Goal: Navigation & Orientation: Understand site structure

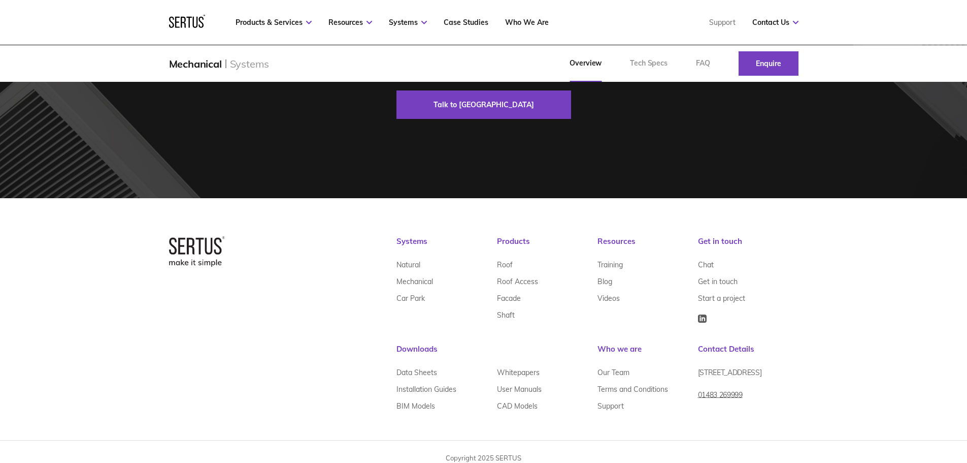
scroll to position [2244, 0]
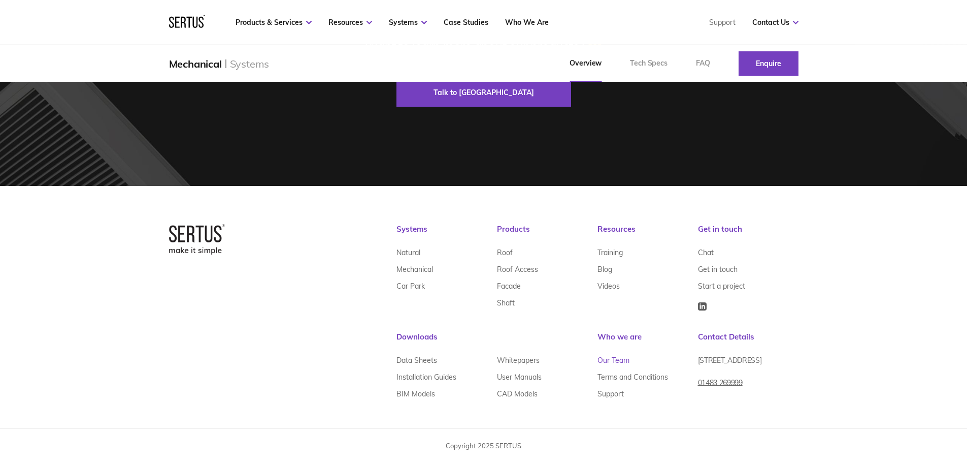
click at [617, 366] on link "Our Team" at bounding box center [614, 360] width 32 height 17
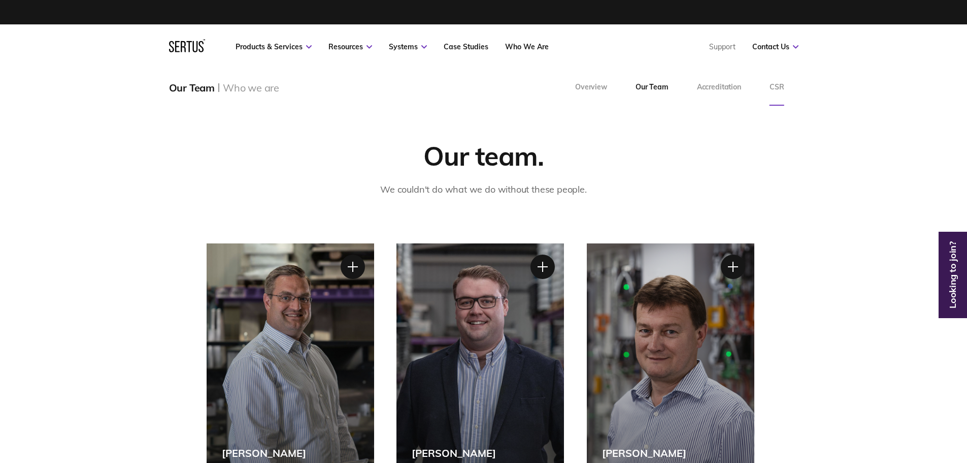
click at [781, 91] on link "CSR" at bounding box center [777, 87] width 43 height 37
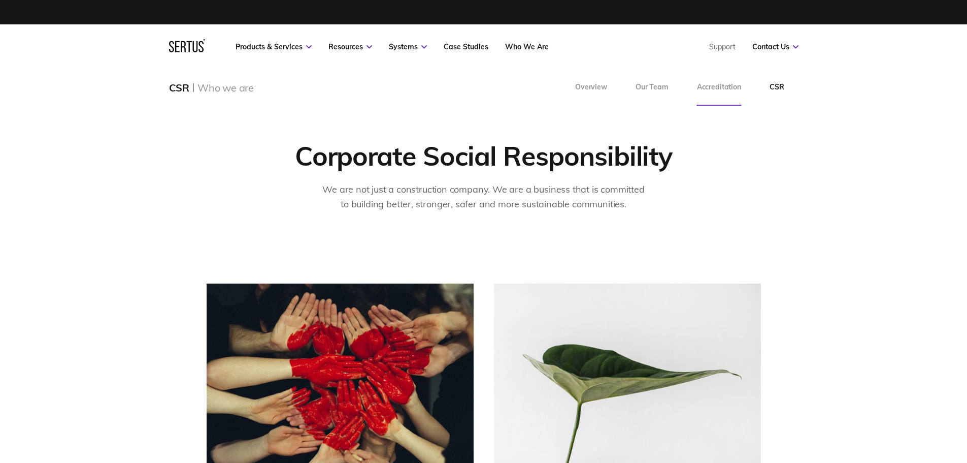
click at [716, 91] on link "Accreditation" at bounding box center [719, 87] width 73 height 37
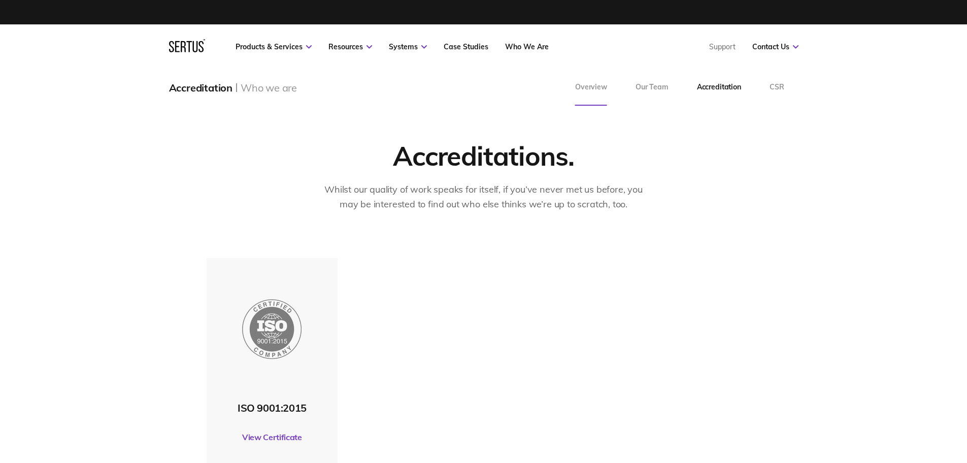
click at [601, 86] on link "Overview" at bounding box center [591, 87] width 60 height 37
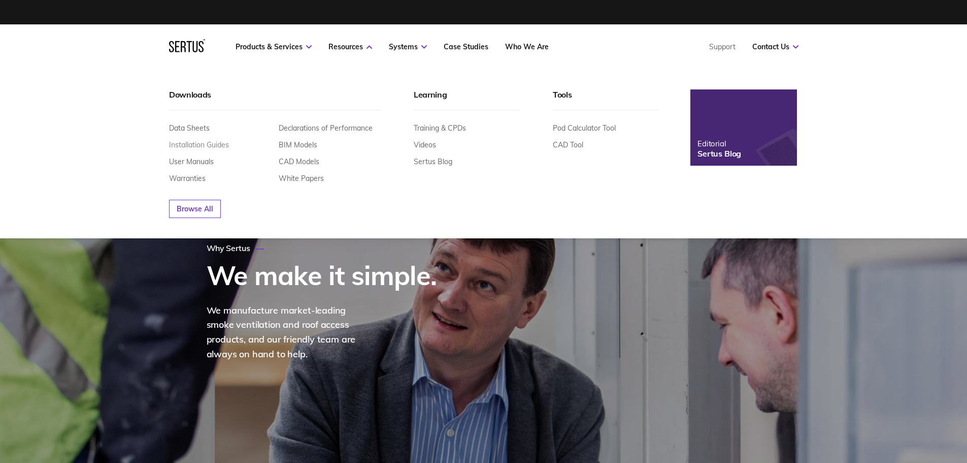
click at [221, 143] on link "Installation Guides" at bounding box center [199, 144] width 60 height 9
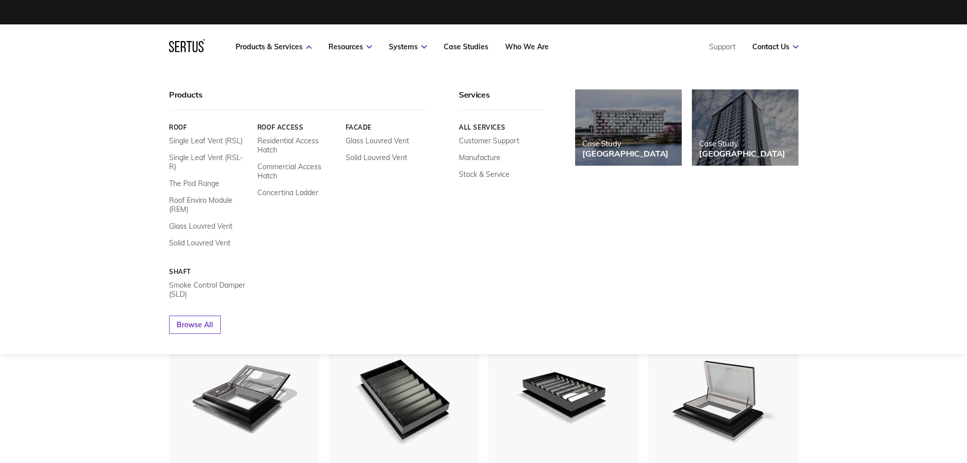
click at [734, 129] on img at bounding box center [745, 128] width 117 height 84
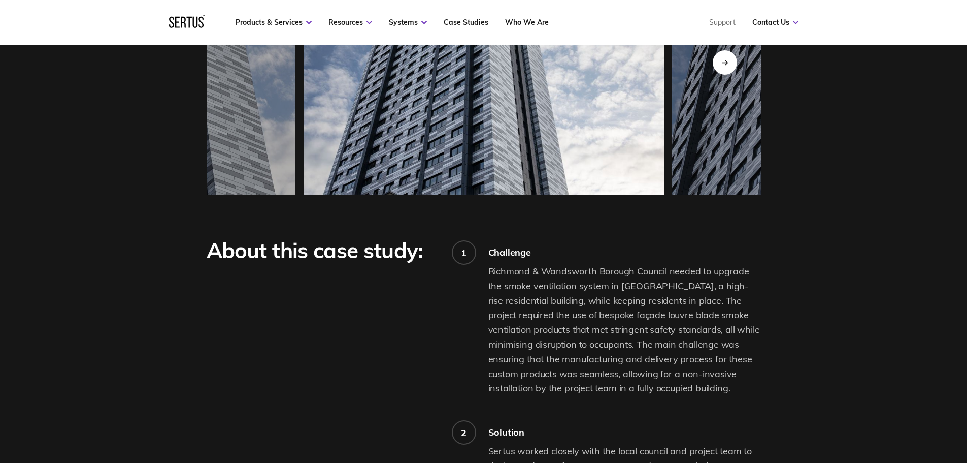
scroll to position [1117, 0]
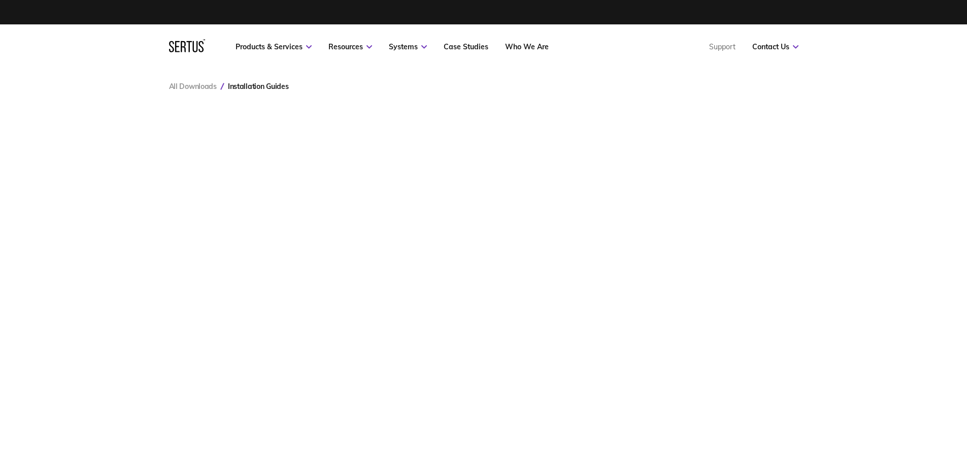
scroll to position [407, 645]
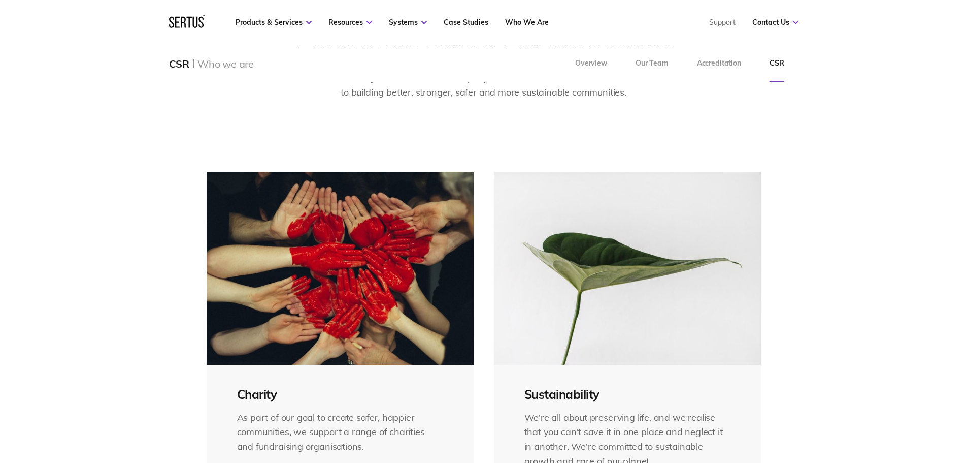
scroll to position [152, 0]
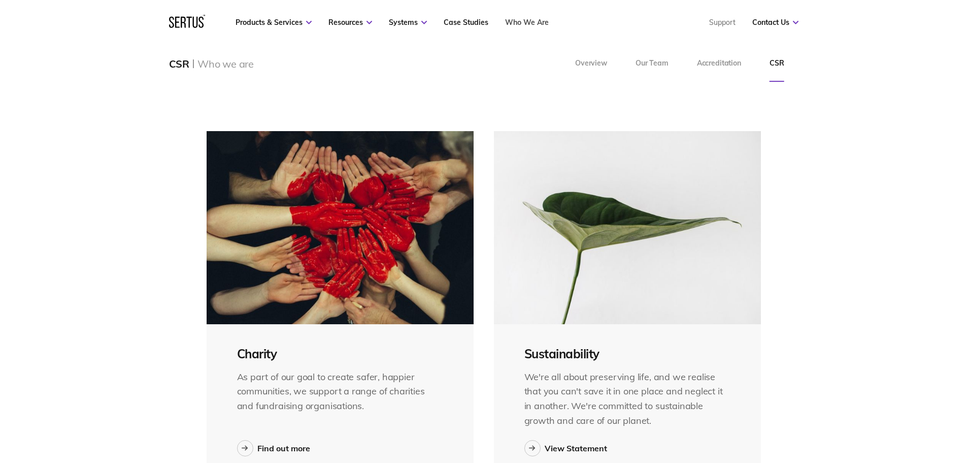
click at [523, 20] on link "Who We Are" at bounding box center [527, 22] width 44 height 9
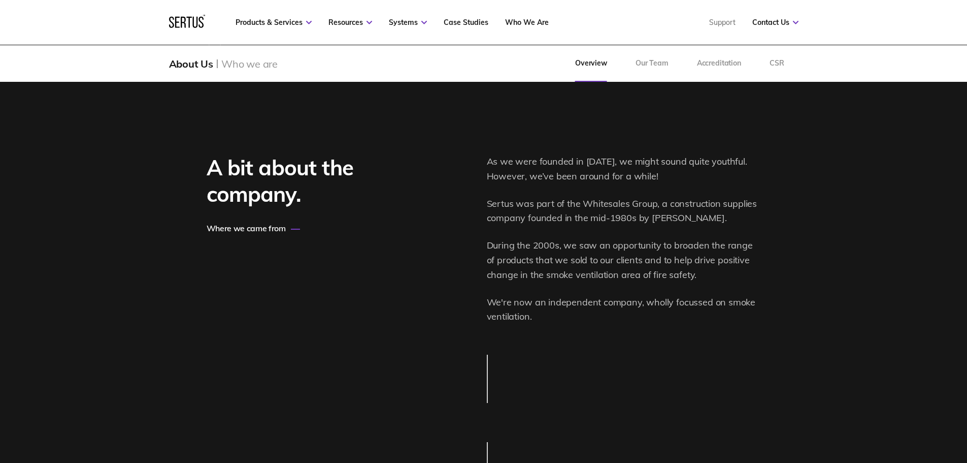
scroll to position [1270, 0]
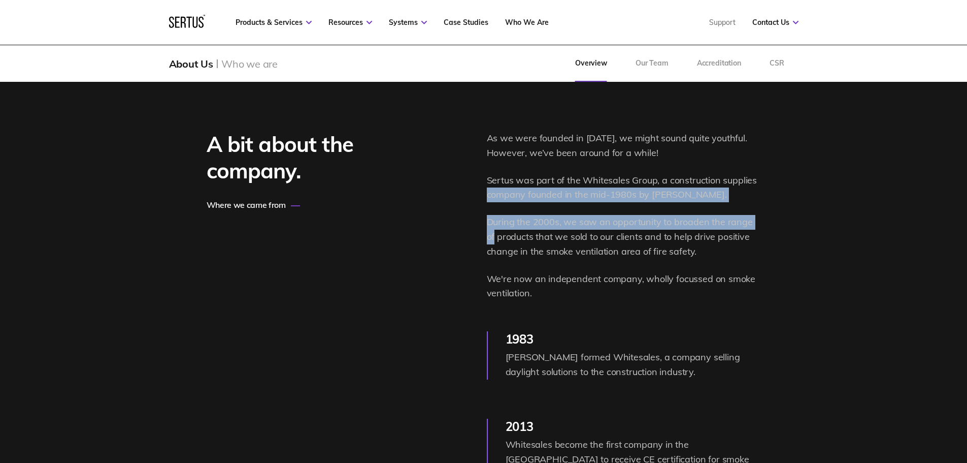
drag, startPoint x: 966, startPoint y: 185, endPoint x: 961, endPoint y: 223, distance: 37.9
click at [961, 223] on div "A bit about the company. Where we came from As we were founded in [DATE], we mi…" at bounding box center [483, 344] width 967 height 569
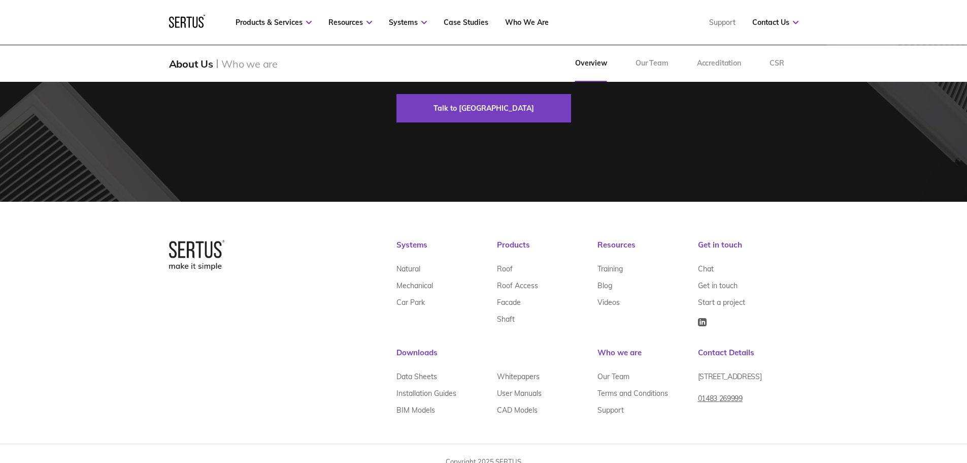
scroll to position [3231, 0]
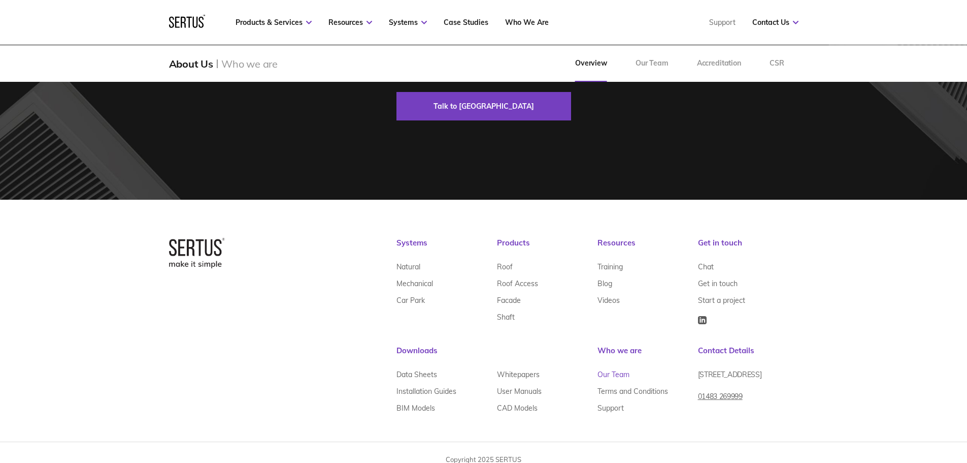
click at [622, 366] on link "Our Team" at bounding box center [614, 374] width 32 height 17
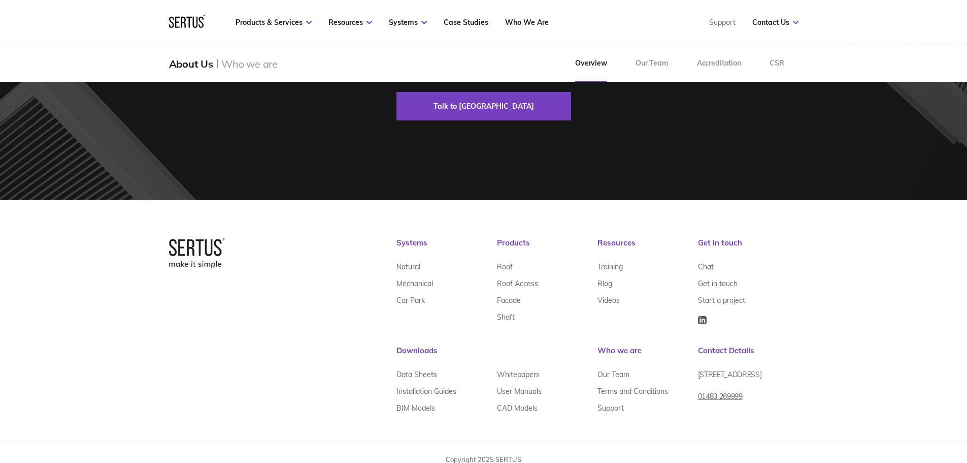
scroll to position [152, 0]
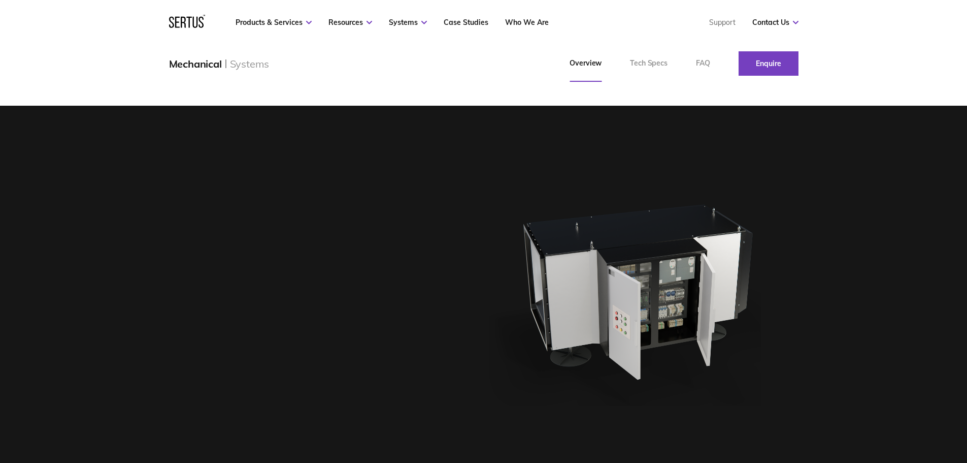
scroll to position [2244, 0]
